Goal: Communication & Community: Ask a question

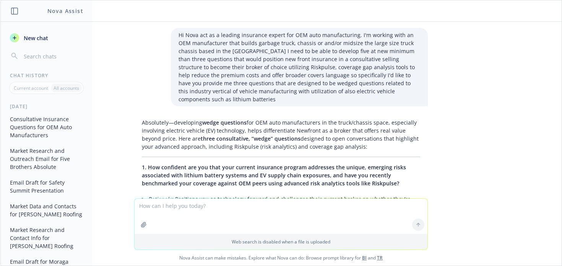
scroll to position [959, 0]
